Goal: Check status: Check status

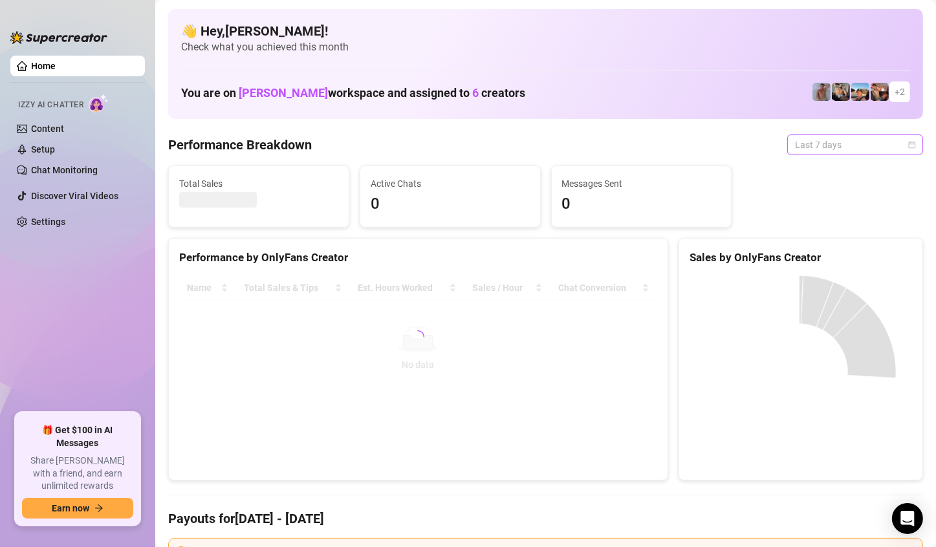
click at [861, 145] on span "Last 7 days" at bounding box center [855, 144] width 120 height 19
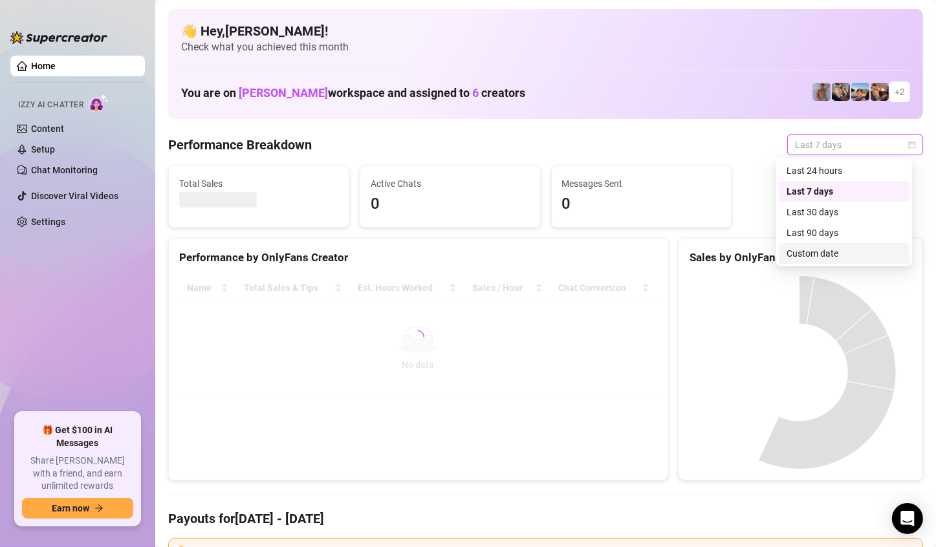
click at [837, 244] on div "Custom date" at bounding box center [844, 253] width 131 height 21
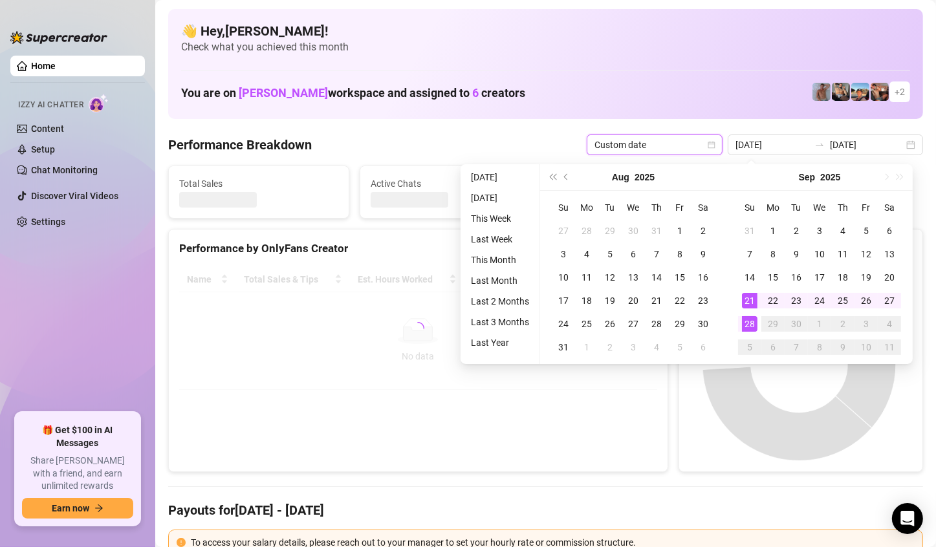
click at [755, 320] on div "28" at bounding box center [750, 324] width 16 height 16
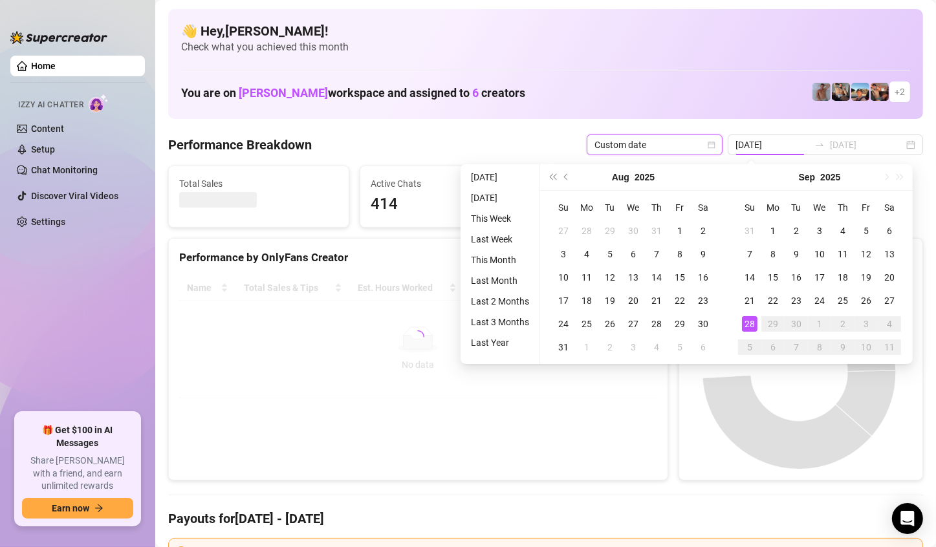
click at [755, 320] on div "28" at bounding box center [750, 324] width 16 height 16
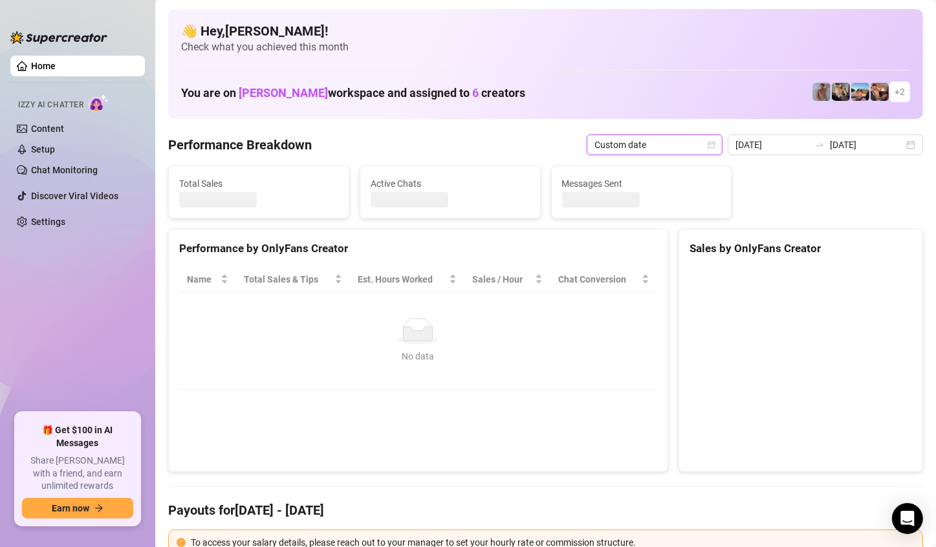
type input "[DATE]"
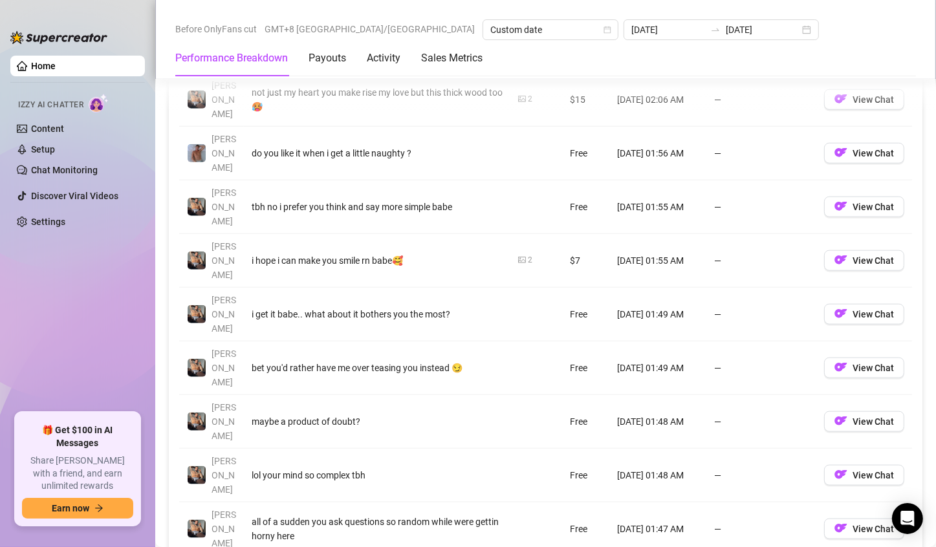
scroll to position [1488, 0]
